Goal: Check status: Check status

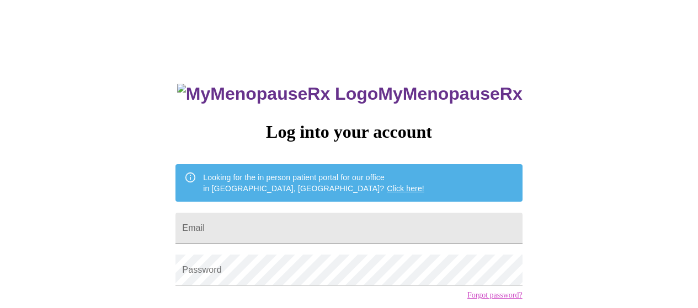
scroll to position [8, 0]
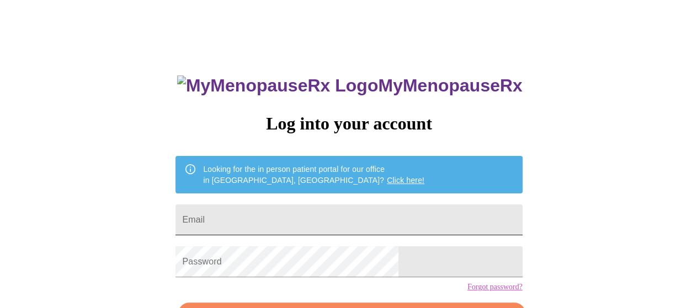
click at [340, 205] on input "Email" at bounding box center [348, 220] width 347 height 31
type input "[EMAIL_ADDRESS][DOMAIN_NAME]"
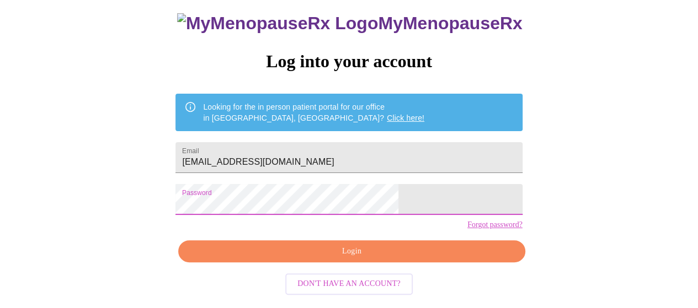
scroll to position [81, 0]
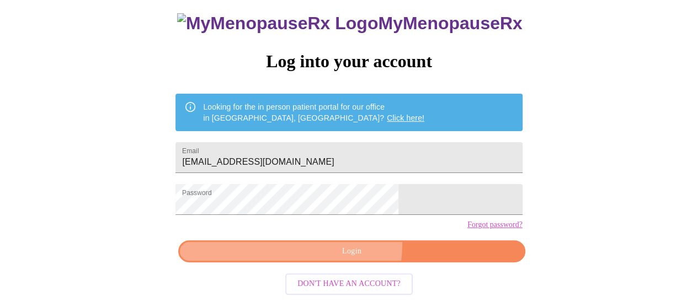
click at [342, 253] on span "Login" at bounding box center [351, 252] width 321 height 14
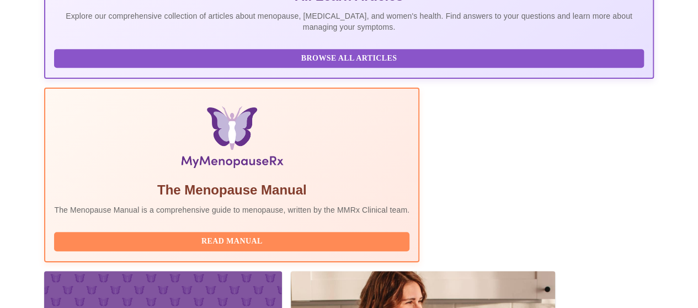
scroll to position [310, 0]
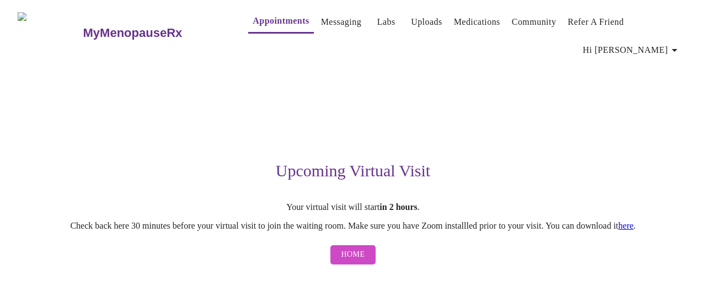
click at [634, 221] on link "here" at bounding box center [626, 225] width 15 height 9
click at [83, 26] on h3 "MyMenopauseRx" at bounding box center [132, 33] width 99 height 14
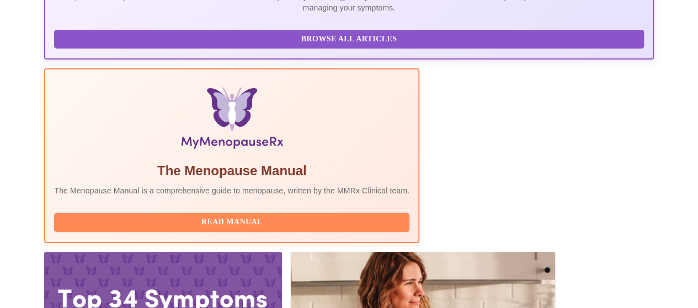
scroll to position [310, 0]
